Goal: Task Accomplishment & Management: Use online tool/utility

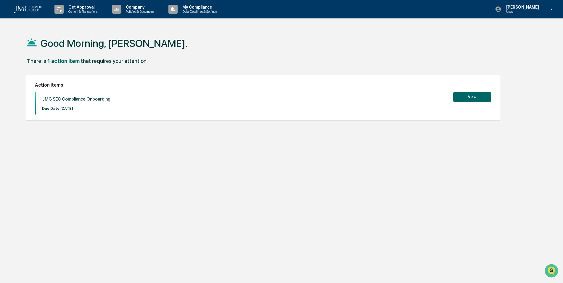
click at [481, 93] on button "View" at bounding box center [472, 97] width 38 height 10
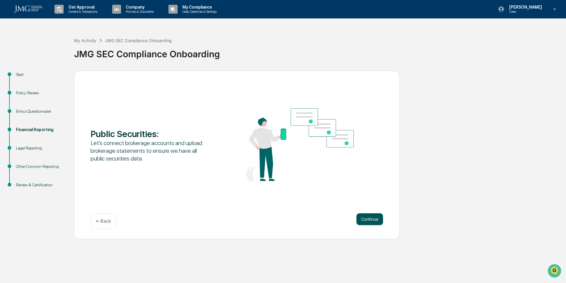
click at [368, 219] on button "Continue" at bounding box center [370, 219] width 27 height 12
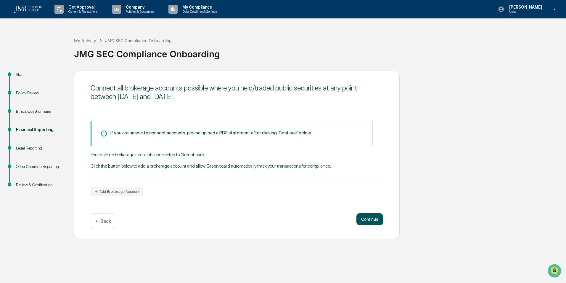
click at [376, 220] on button "Continue" at bounding box center [370, 219] width 27 height 12
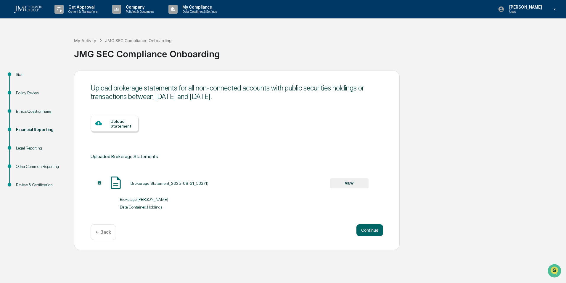
click at [100, 182] on img at bounding box center [100, 182] width 6 height 6
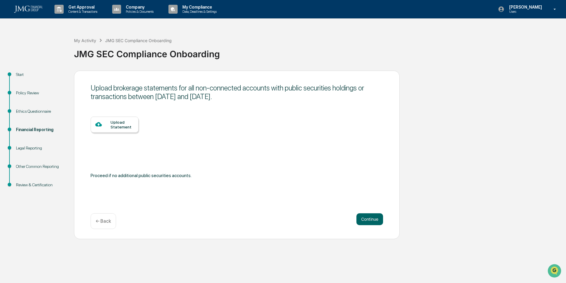
click at [107, 223] on p "← Back" at bounding box center [103, 221] width 15 height 6
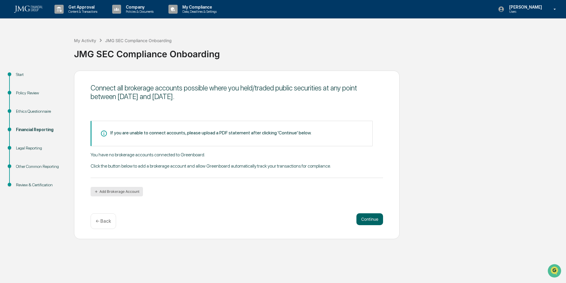
click at [118, 189] on button "Add Brokerage Account" at bounding box center [117, 191] width 52 height 9
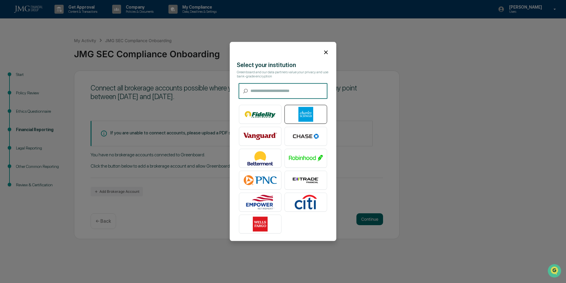
click at [312, 113] on img at bounding box center [306, 114] width 34 height 15
click at [329, 54] on div at bounding box center [283, 50] width 107 height 16
click at [324, 52] on icon at bounding box center [326, 52] width 7 height 7
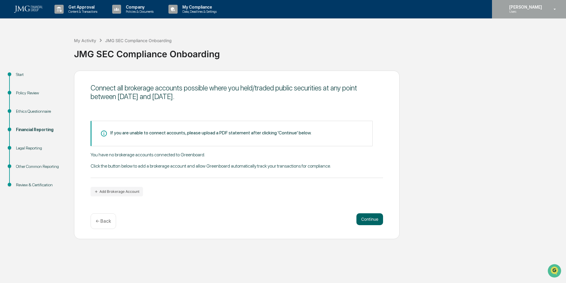
click at [540, 12] on p "Users" at bounding box center [525, 11] width 41 height 4
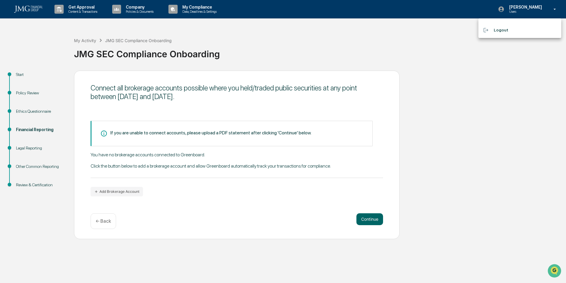
click at [507, 31] on li "Logout" at bounding box center [520, 30] width 83 height 11
